Goal: Task Accomplishment & Management: Use online tool/utility

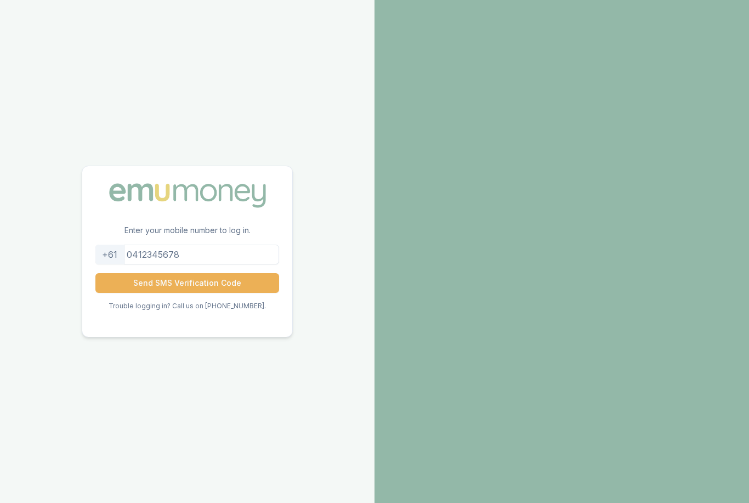
click at [155, 264] on input "tel" at bounding box center [187, 255] width 184 height 20
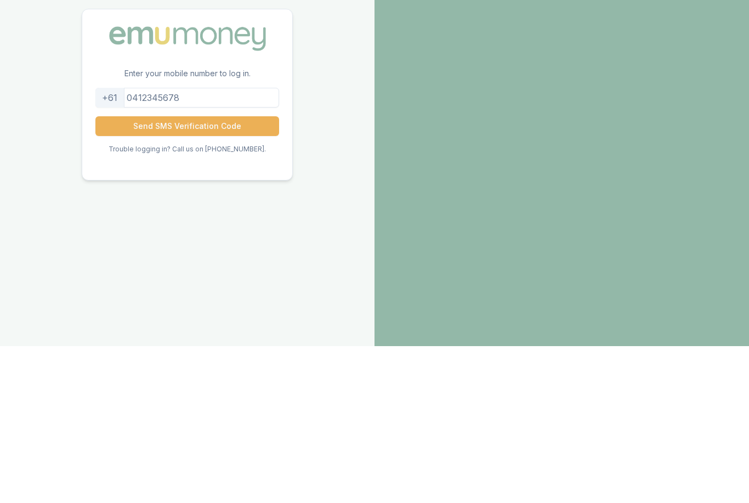
type input "0484084338"
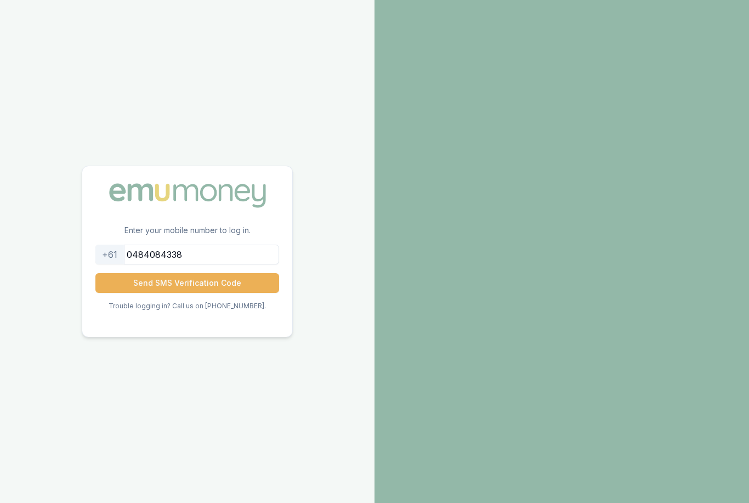
click at [130, 273] on button "Send SMS Verification Code" at bounding box center [187, 283] width 184 height 20
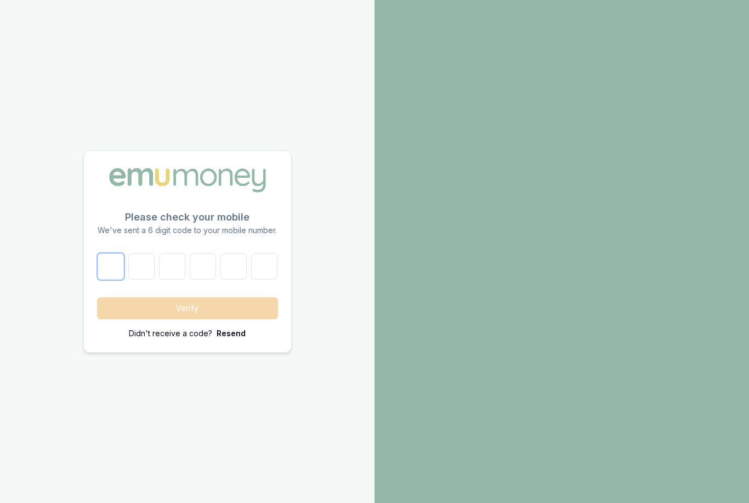
click at [110, 253] on input "number" at bounding box center [111, 266] width 26 height 26
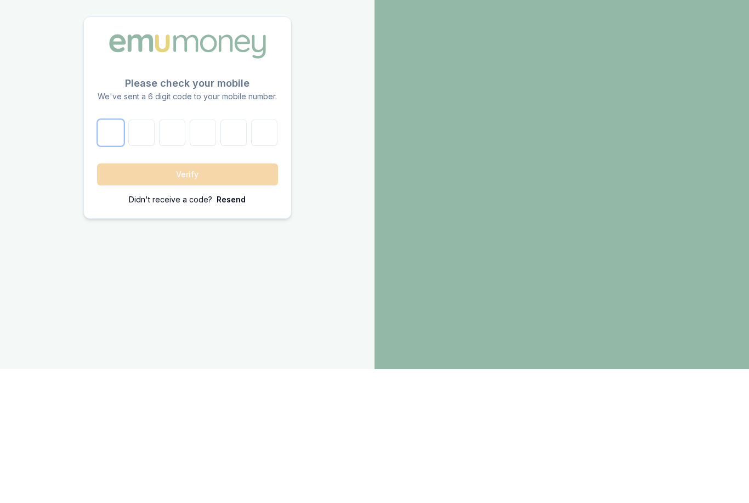
type input "1"
type input "0"
type input "5"
type input "0"
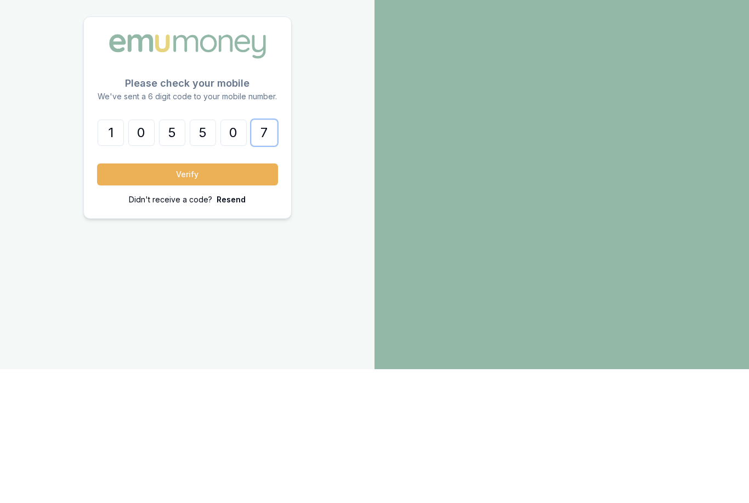
type input "7"
click at [235, 297] on button "Verify" at bounding box center [187, 308] width 181 height 22
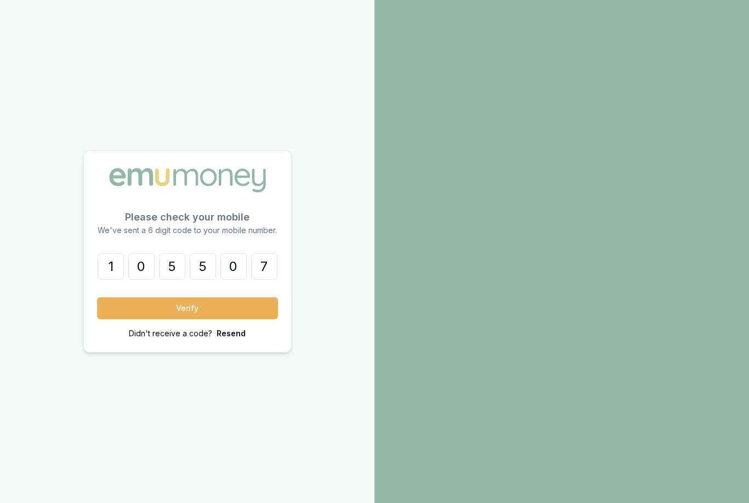
scroll to position [20, 0]
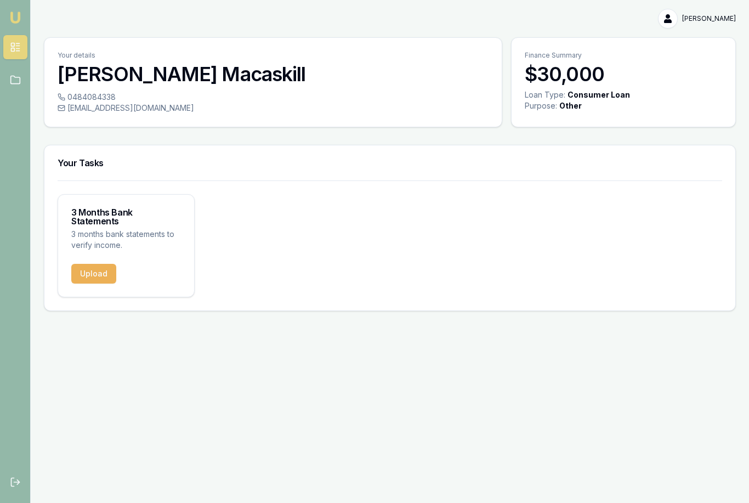
click at [81, 264] on button "Upload" at bounding box center [93, 274] width 45 height 20
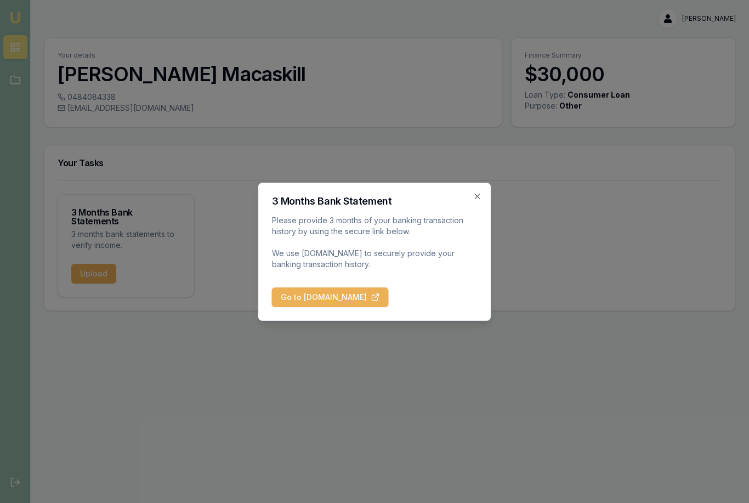
click at [389, 293] on button "Go to [DOMAIN_NAME]" at bounding box center [330, 297] width 117 height 20
